Goal: Task Accomplishment & Management: Manage account settings

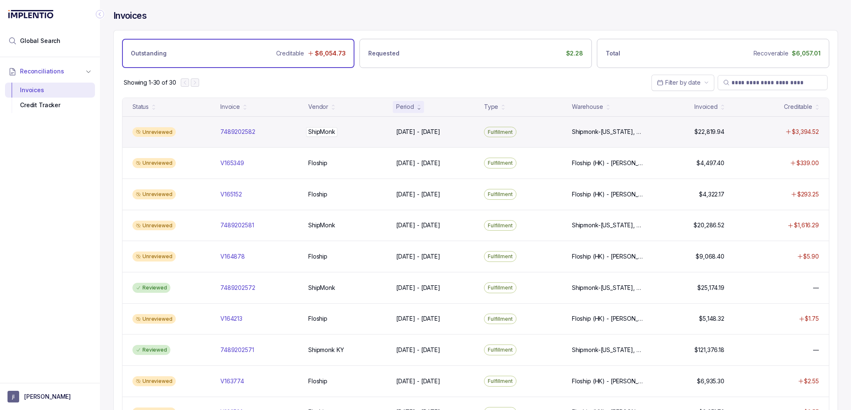
click at [330, 135] on div "ShipMonk ShipMonk" at bounding box center [321, 132] width 27 height 8
click at [268, 136] on div "Unreviewed 7489202582 7489202582 ShipMonk ShipMonk [DATE] - [DATE] [DATE] - [DA…" at bounding box center [476, 131] width 707 height 31
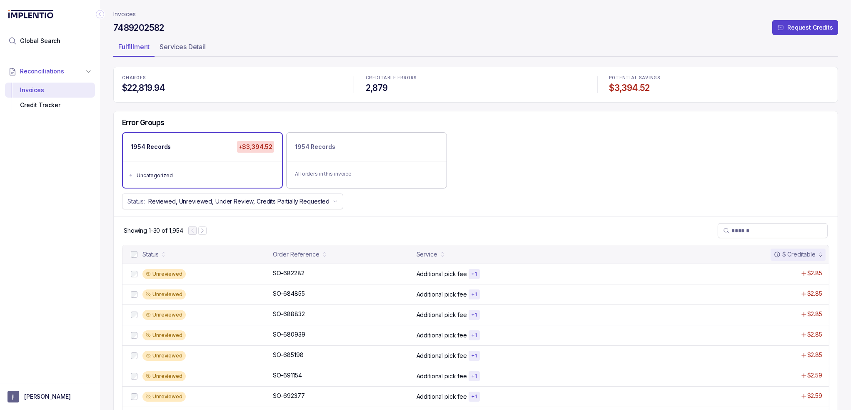
click at [413, 203] on div "Status: Reviewed, Unreviewed, Under Review, Credits Partially Requested" at bounding box center [476, 201] width 724 height 16
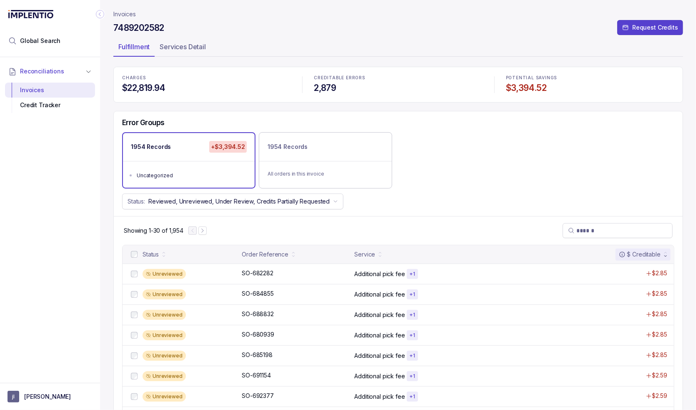
click at [451, 122] on div "Error Groups" at bounding box center [398, 125] width 569 height 14
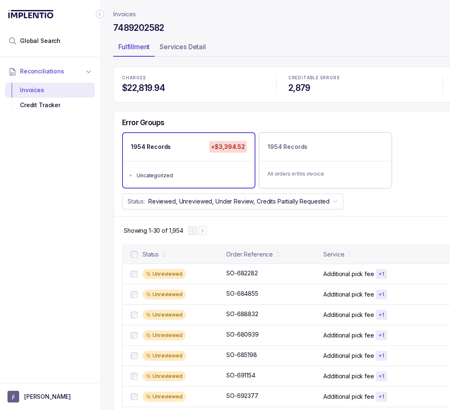
click at [100, 18] on icon "Collapse Icon" at bounding box center [100, 14] width 8 height 8
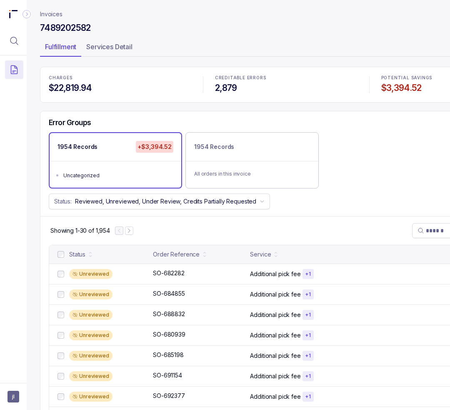
click at [370, 190] on div "Error Groups 1954 Records +$3,394.52 Uncategorized 1954 Records All orders in t…" at bounding box center [286, 163] width 492 height 105
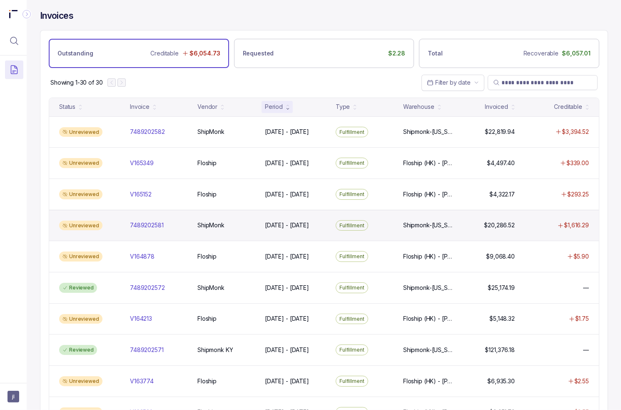
click at [391, 221] on div "Fulfillment" at bounding box center [365, 225] width 64 height 11
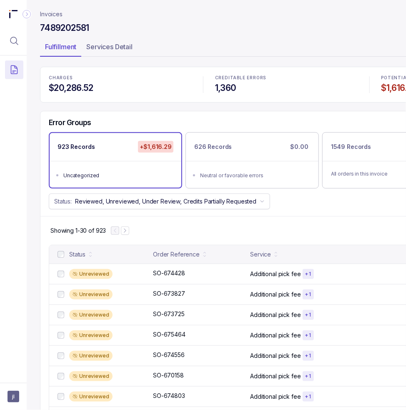
click at [315, 196] on div "Status: Reviewed, Unreviewed, Under Review, Credits Partially Requested" at bounding box center [286, 201] width 492 height 16
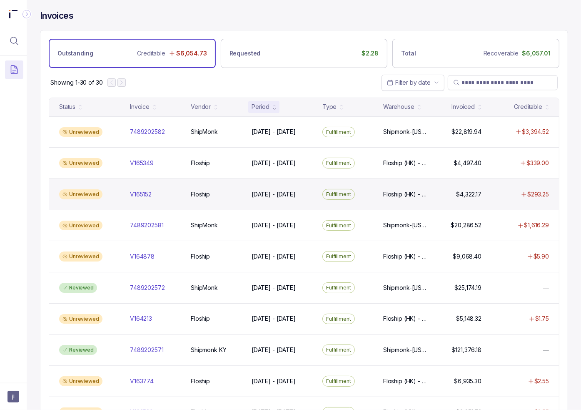
click at [316, 191] on div "Unreviewed V165152 V165152 Floship Floship Aug 17 - Aug 17, 2025 Aug 17 - Aug 1…" at bounding box center [304, 193] width 510 height 31
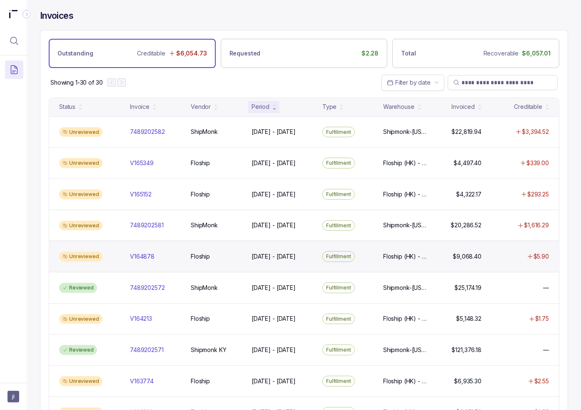
click at [124, 253] on div "Unreviewed V164878 V164878 Floship Floship Aug 10 - Aug 10, 2025 Aug 10 - Aug 1…" at bounding box center [304, 255] width 510 height 31
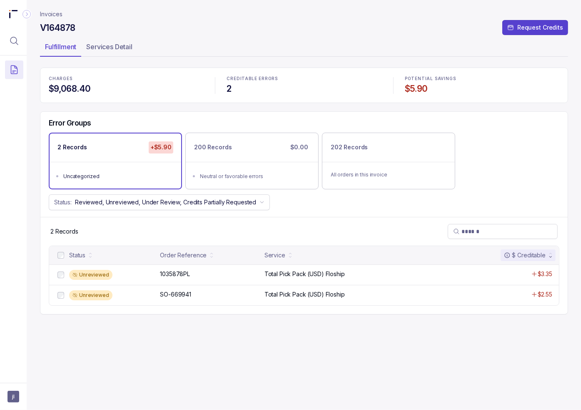
click at [341, 360] on div "Invoices V164878 Request Credits Fulfillment Services Detail CHARGES $9,068.40 …" at bounding box center [304, 205] width 528 height 410
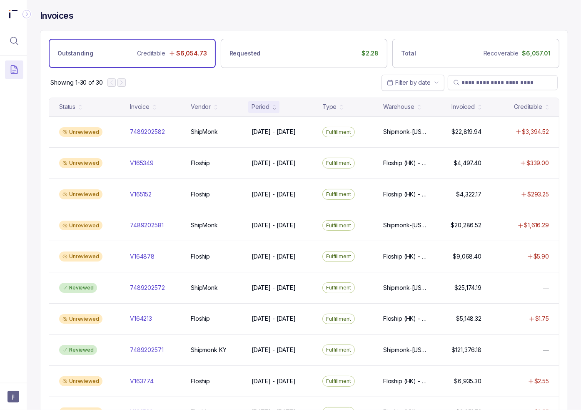
click at [37, 233] on div "Invoices Outstanding Creditable $6,054.73 Requested $2.28 Total Recoverable $6,…" at bounding box center [301, 205] width 548 height 410
click at [204, 105] on div "Vendor" at bounding box center [201, 107] width 20 height 8
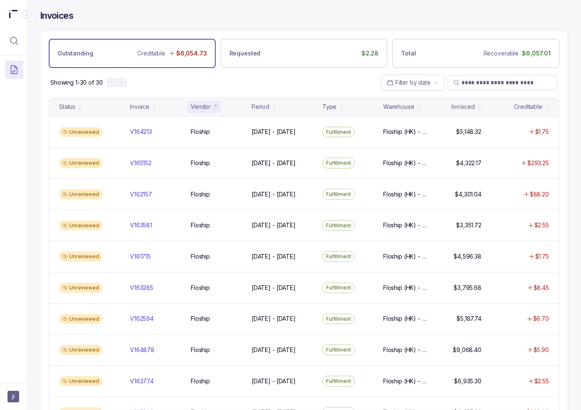
click at [310, 85] on div "Showing 1-30 of 30 Filter by date" at bounding box center [304, 82] width 528 height 29
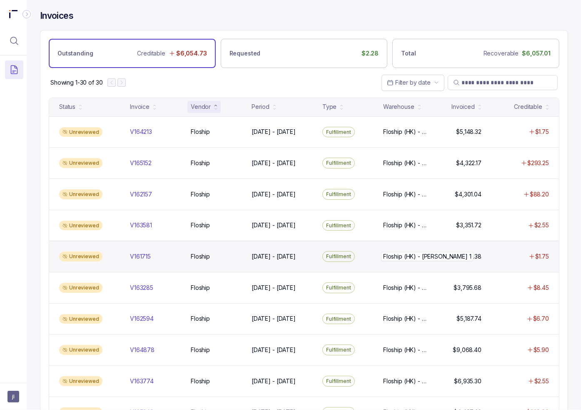
click at [391, 252] on div "Floship (HK) - Yuen Long 1 Floship (HK) - Yuen Long 1" at bounding box center [405, 256] width 44 height 8
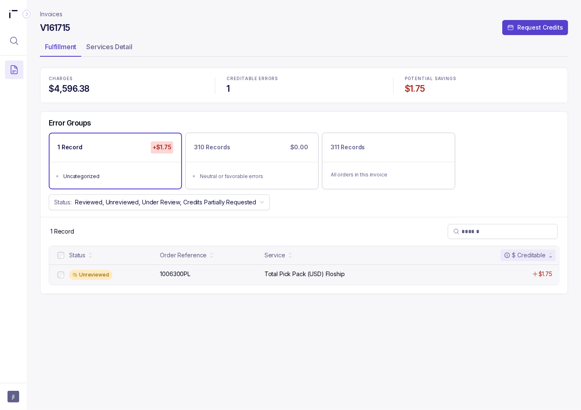
click at [355, 270] on div "Total Pick Pack (USD) Floship" at bounding box center [357, 274] width 184 height 8
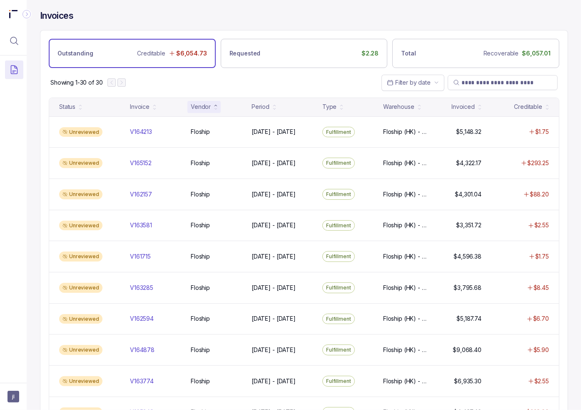
click at [277, 84] on div "Showing 1-30 of 30 Filter by date" at bounding box center [304, 82] width 528 height 29
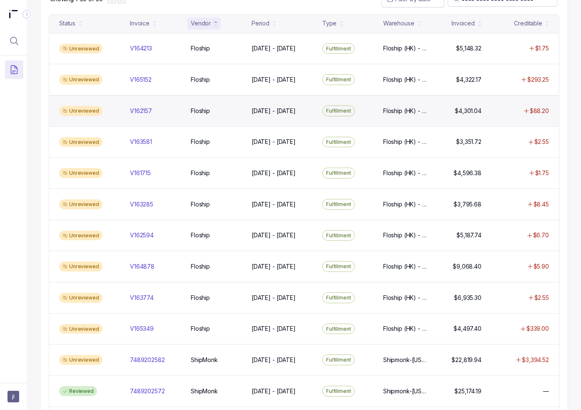
scroll to position [42, 0]
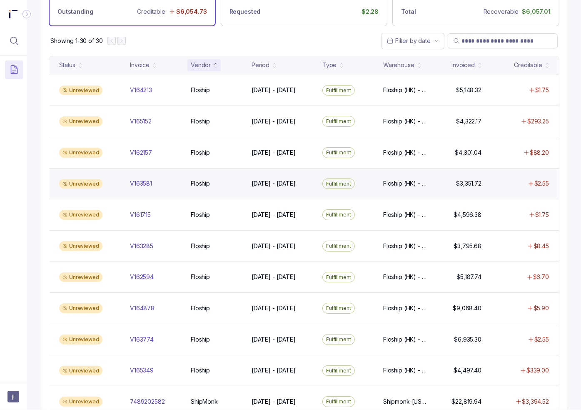
drag, startPoint x: 10, startPoint y: 196, endPoint x: 65, endPoint y: 196, distance: 55.8
click at [10, 196] on div at bounding box center [13, 216] width 27 height 322
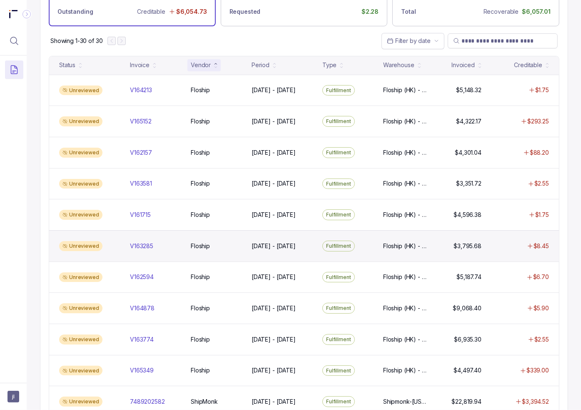
click at [266, 239] on div "Unreviewed V163285 V163285 Floship Floship Jun 29 - Jun 29, 2025 Jun 29 - Jun 2…" at bounding box center [304, 245] width 510 height 31
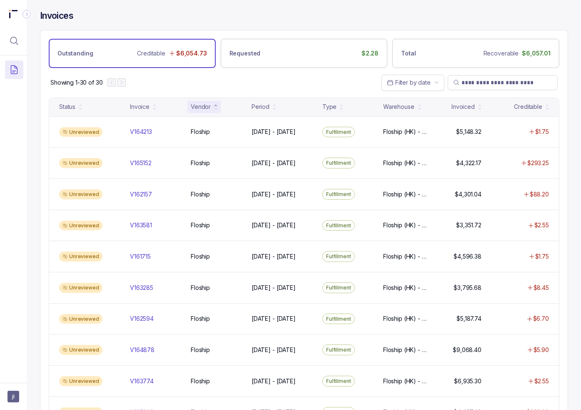
click at [25, 177] on div at bounding box center [13, 216] width 27 height 322
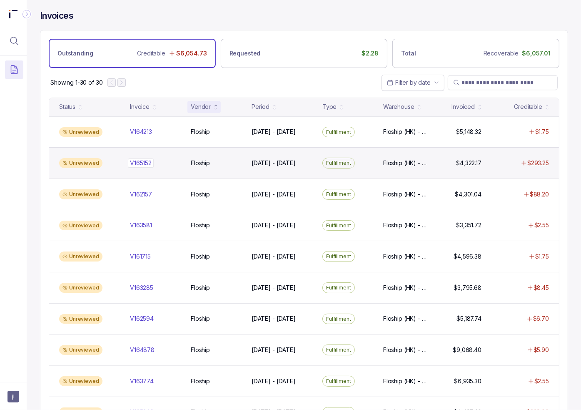
click at [147, 163] on p "V165152" at bounding box center [141, 162] width 26 height 9
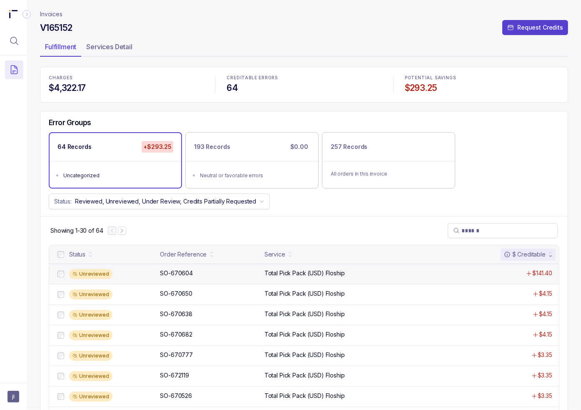
click at [238, 280] on div "Unreviewed SO-670604 SO-670604 Total Pick Pack (USD) Floship $141.40" at bounding box center [304, 273] width 510 height 20
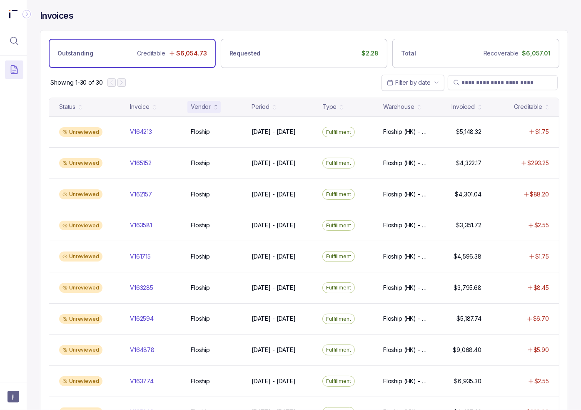
click at [170, 78] on div "Showing 1-30 of 30 Filter by date" at bounding box center [304, 82] width 528 height 29
click at [172, 81] on div "Showing 1-30 of 30 Filter by date" at bounding box center [304, 82] width 528 height 29
click at [114, 80] on div at bounding box center [117, 82] width 18 height 8
click at [193, 90] on div "Showing 1-30 of 30 Filter by date" at bounding box center [304, 82] width 528 height 29
click at [265, 103] on div "Period" at bounding box center [261, 107] width 18 height 8
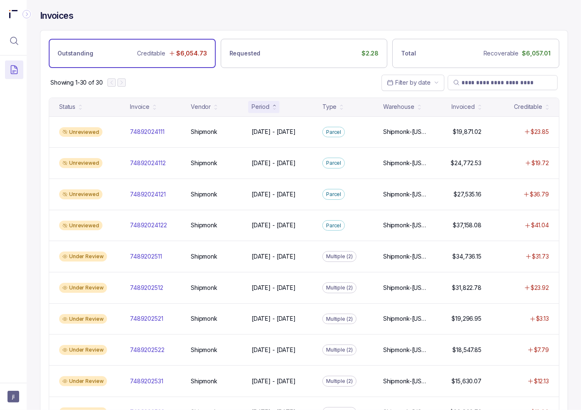
click at [274, 74] on div "Showing 1-30 of 30 Filter by date" at bounding box center [304, 82] width 528 height 29
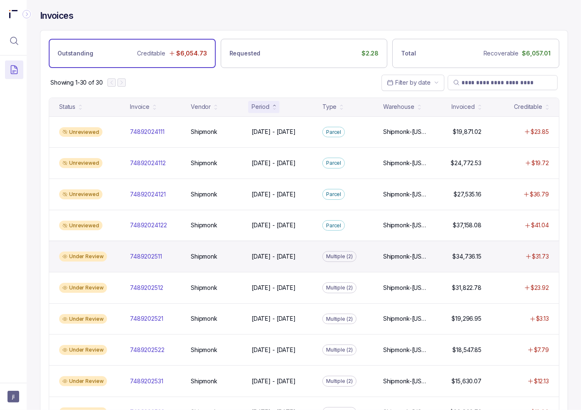
click at [358, 254] on div "Multiple (2)" at bounding box center [348, 256] width 58 height 11
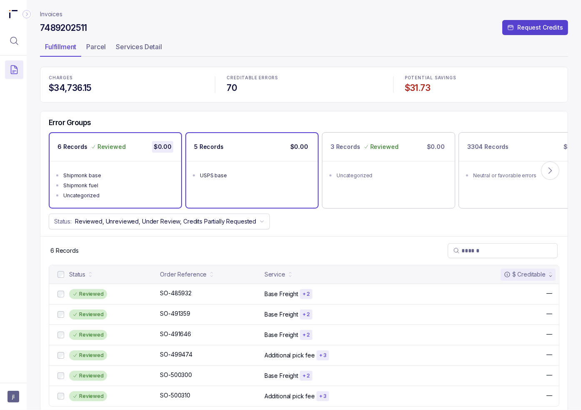
click at [310, 181] on ul "USPS base" at bounding box center [252, 174] width 132 height 27
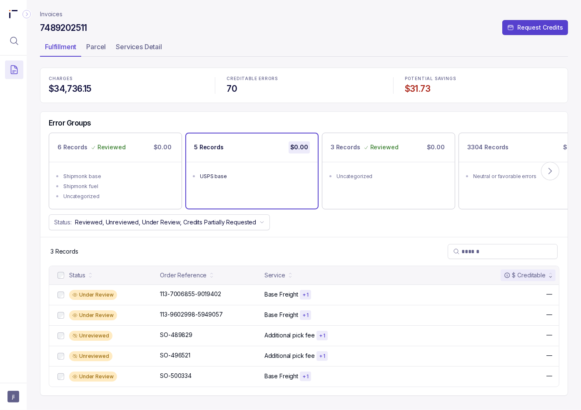
click at [304, 230] on div "Error Groups 6 Records Reviewed $0.00 Shipmonk base Shipmonk fuel Uncategorized…" at bounding box center [304, 174] width 528 height 125
click at [348, 241] on div "3 Records" at bounding box center [304, 251] width 528 height 29
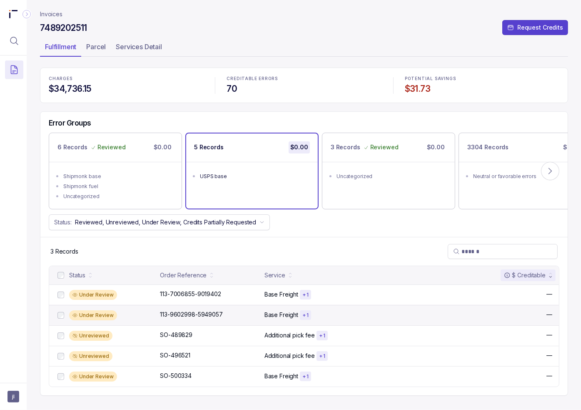
click at [375, 305] on div "Under Review 113-9602998-5949057 113-9602998-5949057 Base Freight + 1 —" at bounding box center [304, 315] width 510 height 20
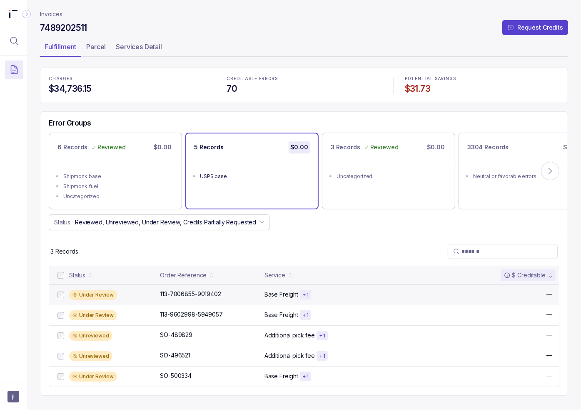
click at [91, 292] on div "Under Review" at bounding box center [93, 295] width 48 height 10
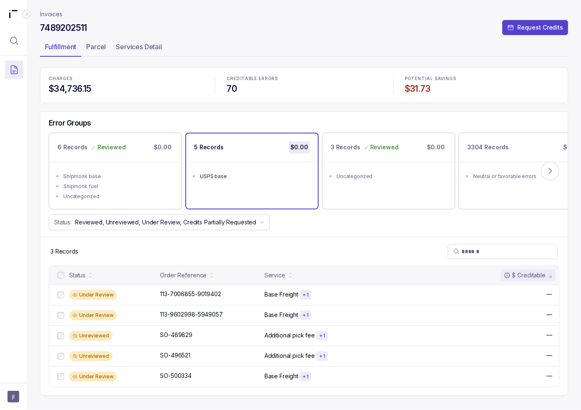
click at [221, 249] on div "3 Records" at bounding box center [304, 251] width 528 height 29
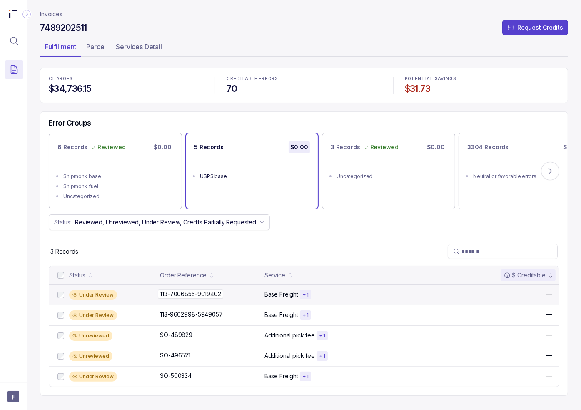
click at [212, 291] on p "113-7006855-9019402" at bounding box center [190, 293] width 65 height 9
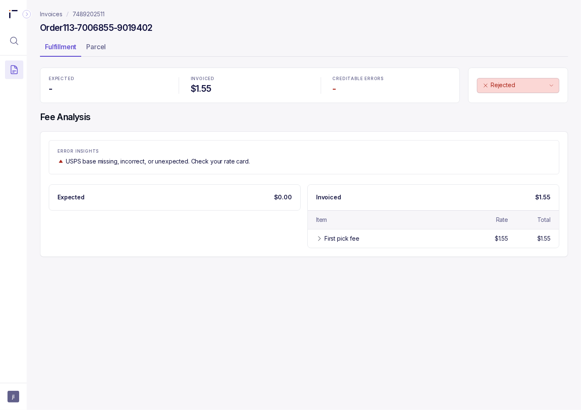
click at [322, 116] on h4 "Fee Analysis" at bounding box center [304, 117] width 528 height 12
click at [452, 303] on div "Invoices 7489202511 Order 113-7006855-9019402 Fulfillment Parcel EXPECTED - INV…" at bounding box center [301, 205] width 548 height 410
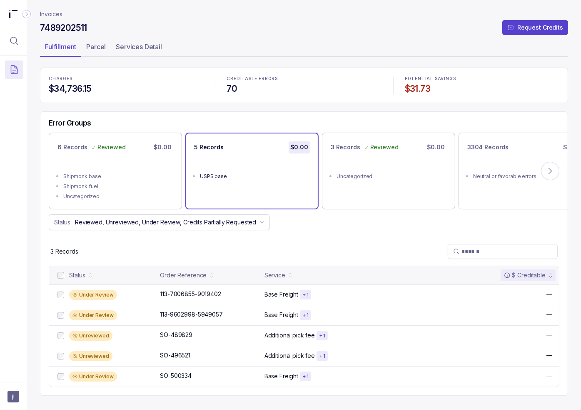
click at [326, 118] on div "Error Groups 6 Records Reviewed $0.00 Shipmonk base Shipmonk fuel Uncategorized…" at bounding box center [304, 174] width 528 height 125
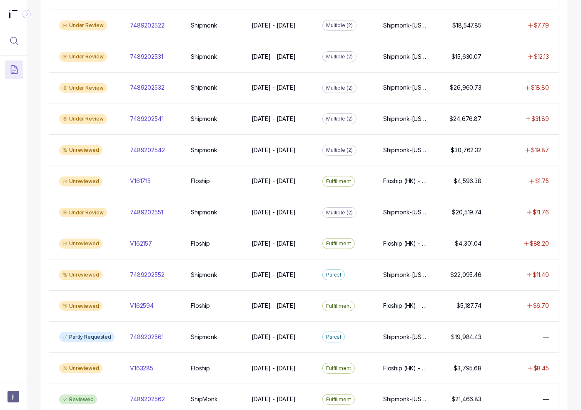
scroll to position [375, 0]
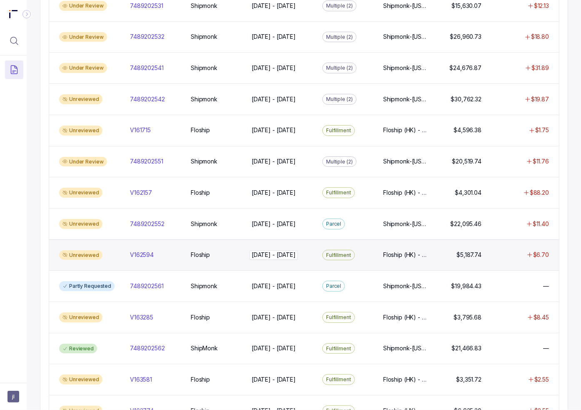
click at [286, 253] on p "[DATE] - [DATE]" at bounding box center [274, 254] width 48 height 9
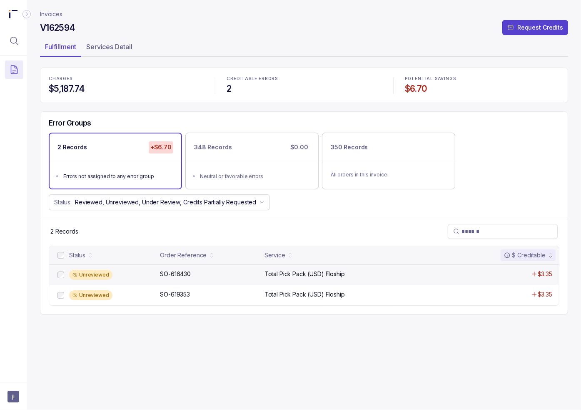
click at [290, 278] on div "Unreviewed SO-616430 SO-616430 Total Pick Pack (USD) Floship $3.35" at bounding box center [304, 274] width 510 height 20
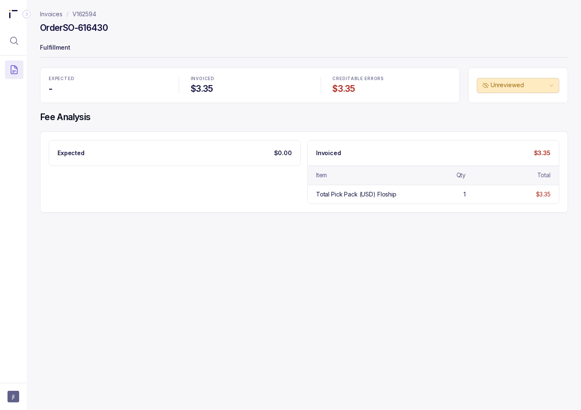
click at [312, 284] on div "Invoices V162594 Order SO-616430 Fulfillment EXPECTED - INVOICED $3.35 CREDITAB…" at bounding box center [301, 205] width 548 height 410
click at [340, 266] on div "Invoices V162594 Order SO-616430 Fulfillment EXPECTED - INVOICED $3.35 CREDITAB…" at bounding box center [301, 205] width 548 height 410
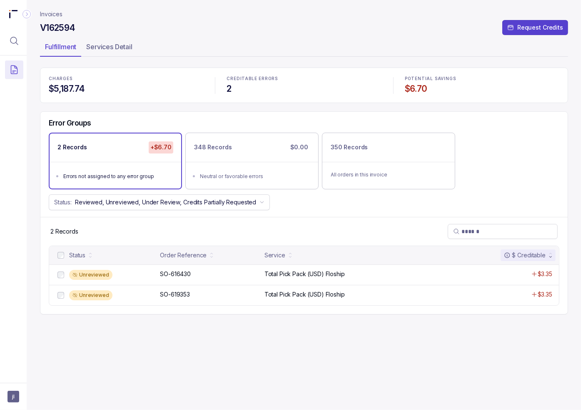
click at [348, 100] on div "CHARGES $5,187.74 CREDITABLE ERRORS 2 POTENTIAL SAVINGS $6.70" at bounding box center [304, 85] width 528 height 35
click at [47, 9] on header "Invoices V162594 Request Credits Fulfillment Services Detail" at bounding box center [304, 34] width 528 height 68
click at [48, 13] on p "Invoices" at bounding box center [51, 14] width 23 height 8
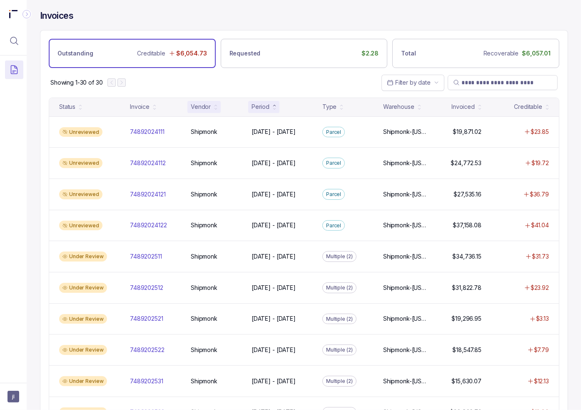
click at [209, 110] on div "Vendor" at bounding box center [201, 107] width 20 height 8
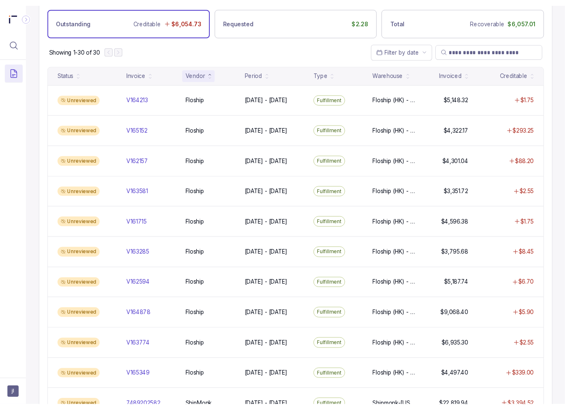
scroll to position [42, 0]
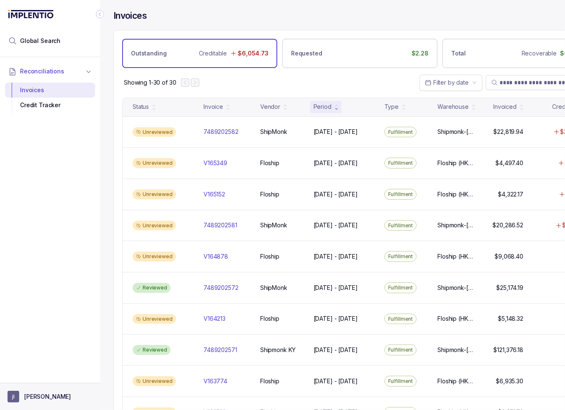
click at [45, 399] on p "[PERSON_NAME]" at bounding box center [47, 396] width 47 height 8
click at [40, 380] on p "Logout" at bounding box center [54, 378] width 69 height 8
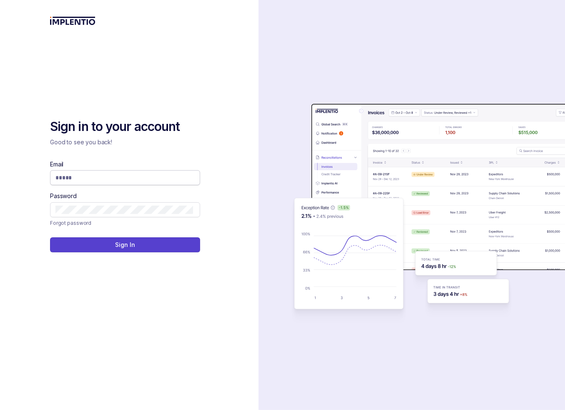
click at [97, 180] on input "Email" at bounding box center [124, 177] width 138 height 8
type input "**********"
